Goal: Transaction & Acquisition: Subscribe to service/newsletter

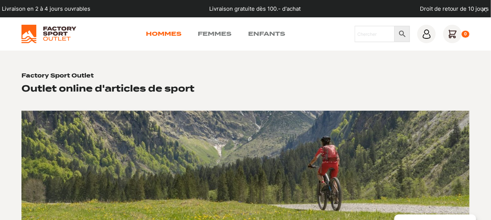
click at [171, 33] on link "Hommes" at bounding box center [164, 34] width 36 height 9
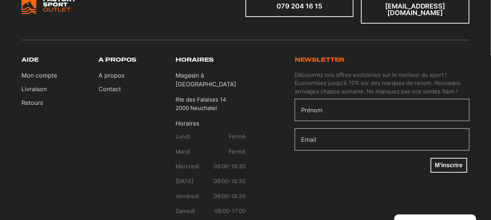
scroll to position [952, 0]
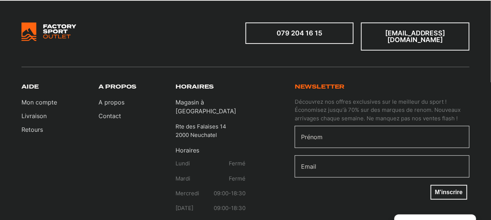
click at [321, 126] on input "Prénom" at bounding box center [381, 137] width 175 height 22
type input "Jesus"
type input "jesus.pirla@gmail.com"
click at [388, 126] on input "Jesus" at bounding box center [381, 137] width 175 height 22
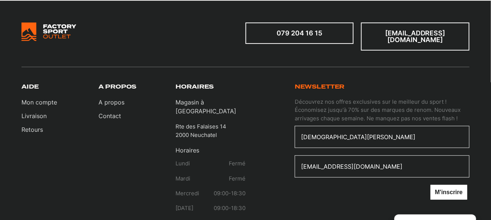
type input "Jesus Pirla"
click at [451, 185] on button "M'inscrire" at bounding box center [448, 192] width 37 height 15
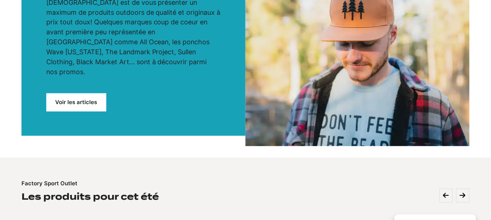
scroll to position [0, 0]
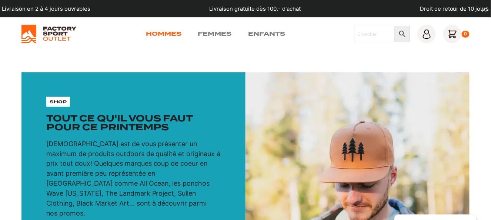
click at [159, 35] on link "Hommes" at bounding box center [164, 34] width 36 height 9
click at [375, 36] on input "Chercher" at bounding box center [374, 34] width 40 height 16
type input "bonnet"
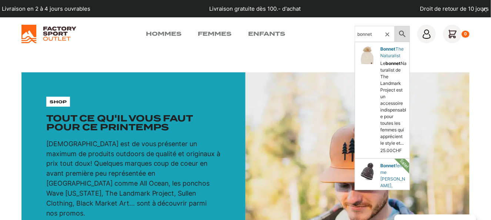
click at [400, 34] on icon at bounding box center [402, 34] width 16 height 9
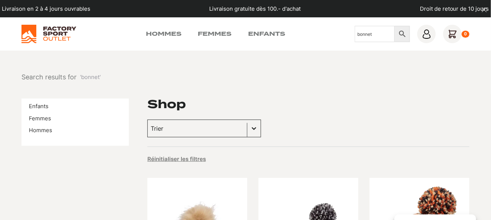
click at [247, 129] on button "Basculer la liste" at bounding box center [253, 128] width 13 height 17
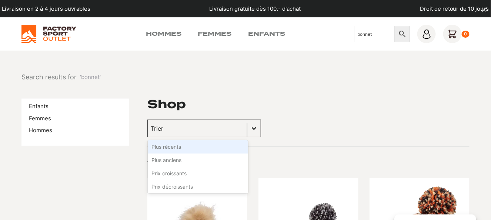
click at [247, 129] on button "Basculer la liste" at bounding box center [253, 128] width 13 height 17
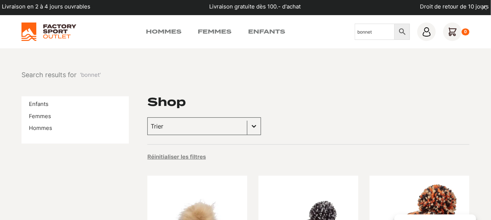
scroll to position [37, 0]
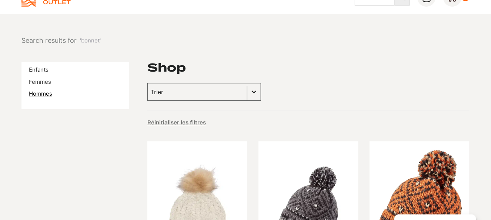
click at [40, 96] on link "Hommes" at bounding box center [40, 94] width 23 height 7
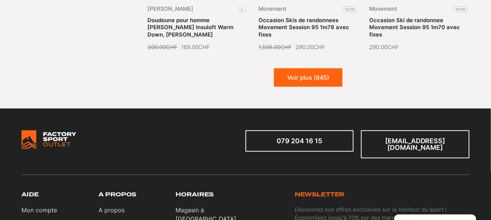
scroll to position [919, 0]
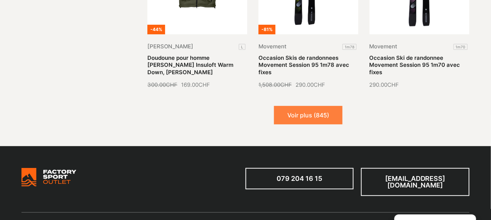
click at [314, 106] on button "Voir plus (845)" at bounding box center [308, 115] width 68 height 18
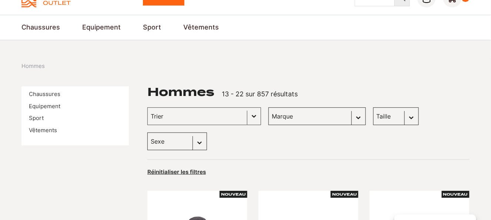
scroll to position [86, 0]
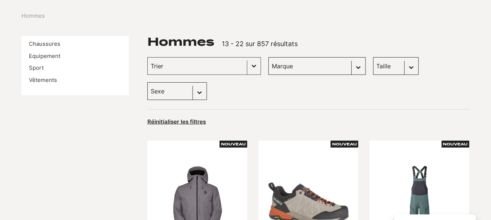
click at [343, 65] on select "Marque Scott (113) Globe Skateboards (66) Dakine (56) Columbia (50) Dolomite (4…" at bounding box center [316, 66] width 97 height 18
select select "scott"
click at [268, 57] on select "Marque Scott (113) Globe Skateboards (66) Dakine (56) Columbia (50) Dolomite (4…" at bounding box center [316, 66] width 97 height 18
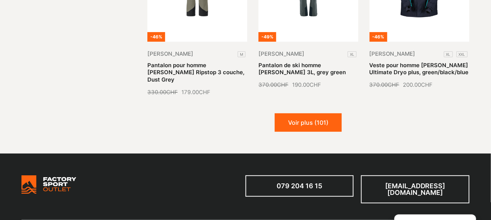
scroll to position [897, 0]
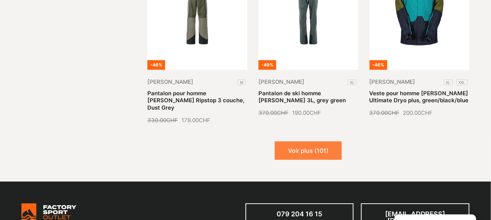
click at [294, 142] on button "Voir plus (101)" at bounding box center [307, 151] width 67 height 18
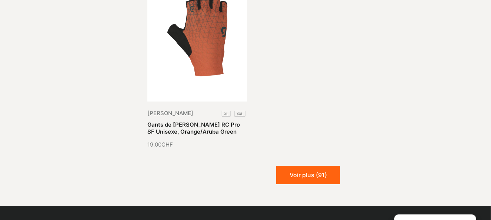
scroll to position [1712, 0]
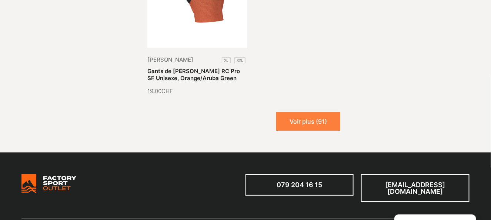
click at [322, 112] on button "Voir plus (91)" at bounding box center [308, 121] width 64 height 18
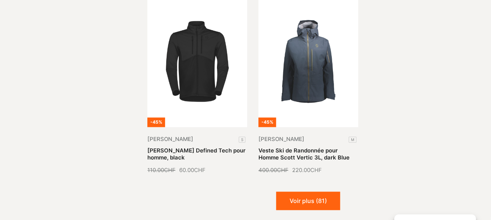
scroll to position [2230, 0]
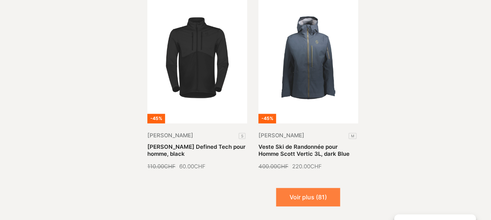
drag, startPoint x: 323, startPoint y: 162, endPoint x: 338, endPoint y: 161, distance: 14.4
click at [323, 189] on button "Voir plus (81)" at bounding box center [308, 198] width 64 height 18
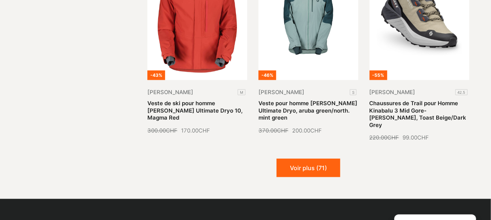
scroll to position [2933, 0]
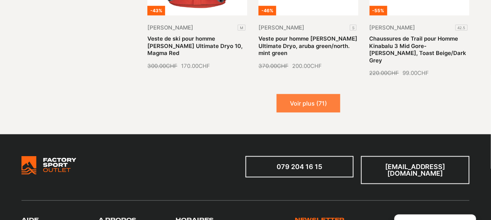
click at [293, 94] on button "Voir plus (71)" at bounding box center [308, 103] width 64 height 18
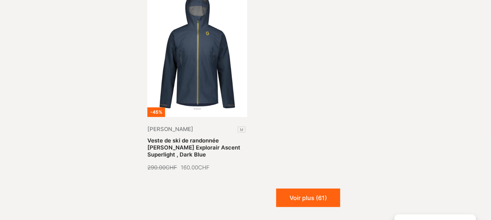
scroll to position [3636, 0]
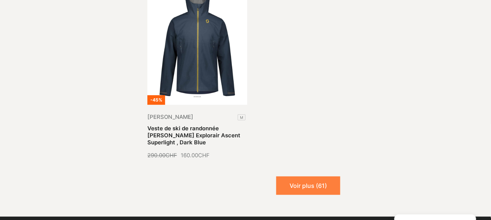
click at [294, 177] on button "Voir plus (61)" at bounding box center [308, 186] width 64 height 18
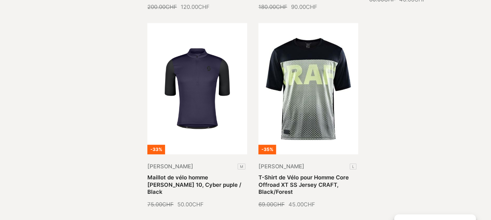
scroll to position [4265, 0]
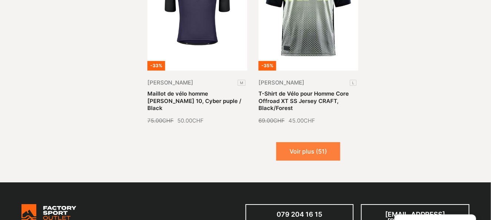
click at [307, 142] on button "Voir plus (51)" at bounding box center [308, 151] width 64 height 18
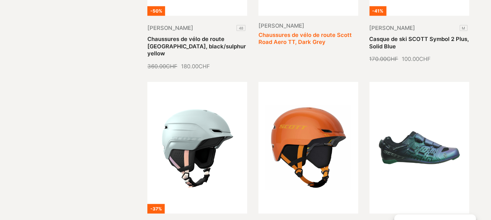
scroll to position [4746, 0]
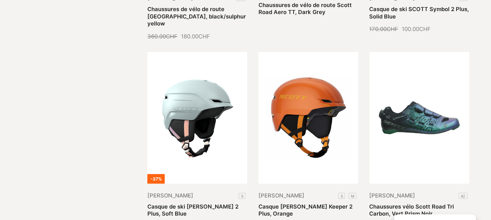
drag, startPoint x: 317, startPoint y: 200, endPoint x: 306, endPoint y: 190, distance: 14.9
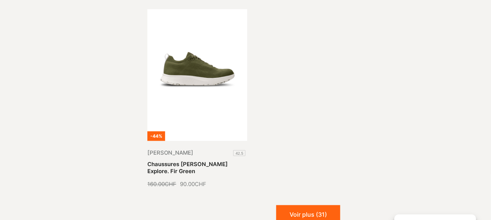
scroll to position [5554, 0]
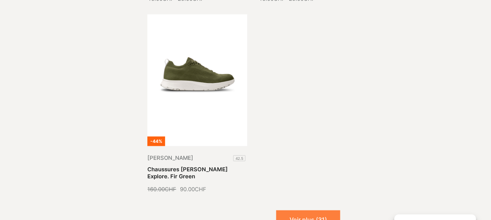
click at [316, 211] on button "Voir plus (31)" at bounding box center [308, 220] width 64 height 18
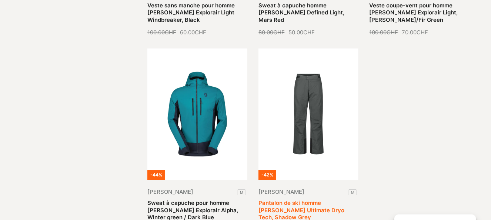
scroll to position [6146, 0]
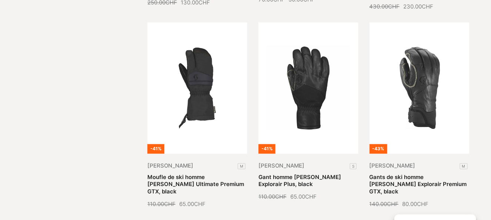
scroll to position [6738, 0]
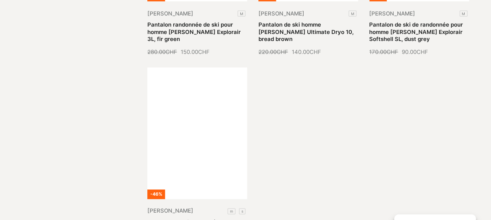
scroll to position [7515, 0]
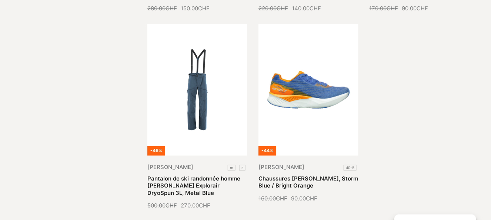
scroll to position [7478, 0]
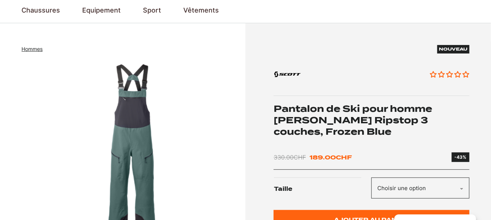
scroll to position [37, 0]
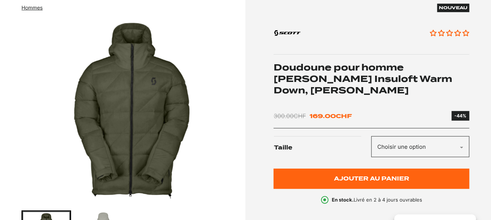
scroll to position [111, 0]
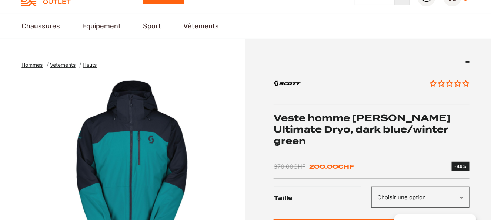
scroll to position [37, 0]
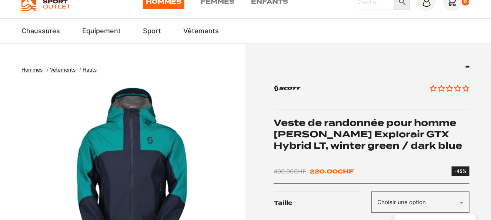
scroll to position [111, 0]
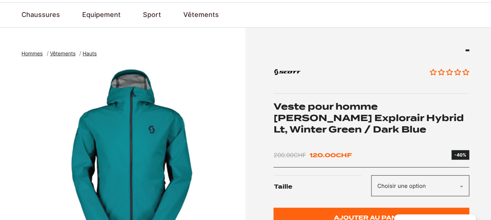
scroll to position [37, 0]
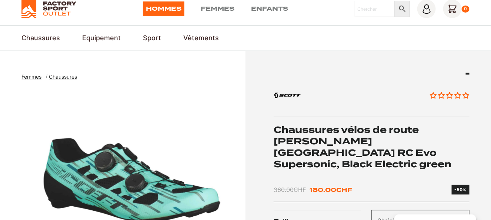
scroll to position [37, 0]
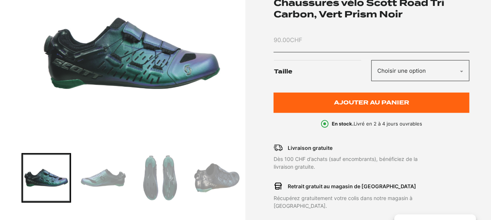
scroll to position [185, 0]
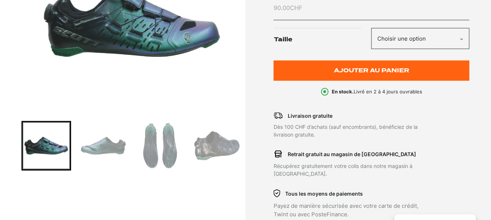
click at [110, 147] on img "Go to slide 2" at bounding box center [103, 145] width 47 height 47
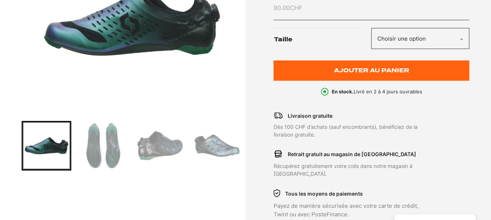
click at [105, 145] on img "Go to slide 3" at bounding box center [103, 145] width 47 height 47
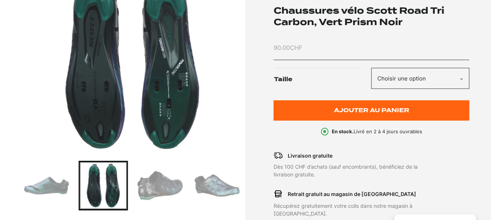
scroll to position [0, 0]
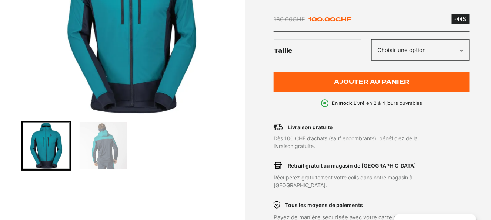
click at [110, 143] on img "Go to slide 2" at bounding box center [103, 145] width 47 height 47
